Goal: Navigation & Orientation: Find specific page/section

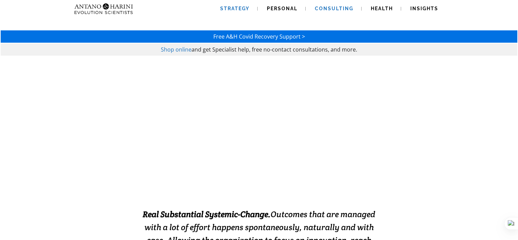
click at [246, 10] on span "Strategy" at bounding box center [234, 8] width 29 height 5
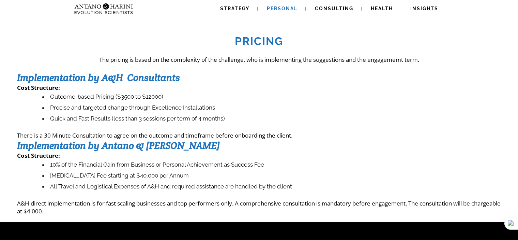
click at [284, 9] on span "Personal" at bounding box center [282, 8] width 31 height 5
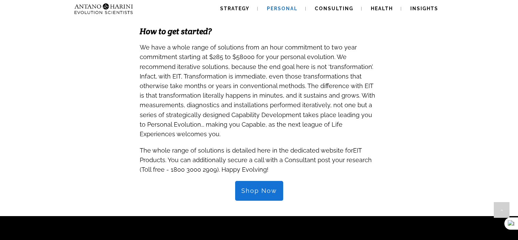
scroll to position [668, 0]
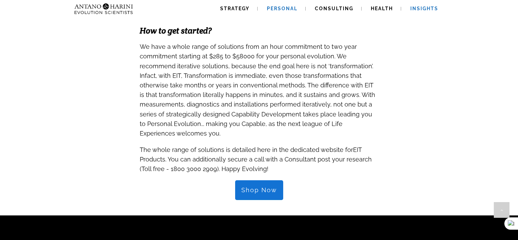
click at [423, 12] on link "Insights" at bounding box center [425, 8] width 44 height 17
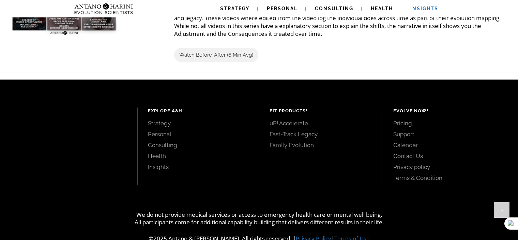
scroll to position [859, 0]
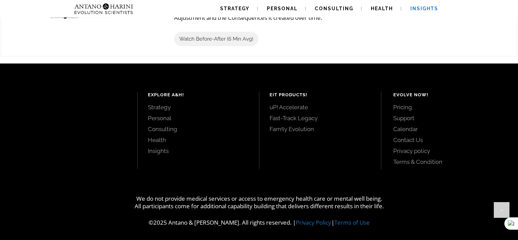
click at [409, 139] on link "Contact Us" at bounding box center [449, 140] width 110 height 8
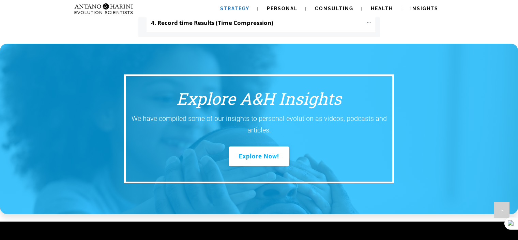
scroll to position [1009, 0]
